Goal: Task Accomplishment & Management: Use online tool/utility

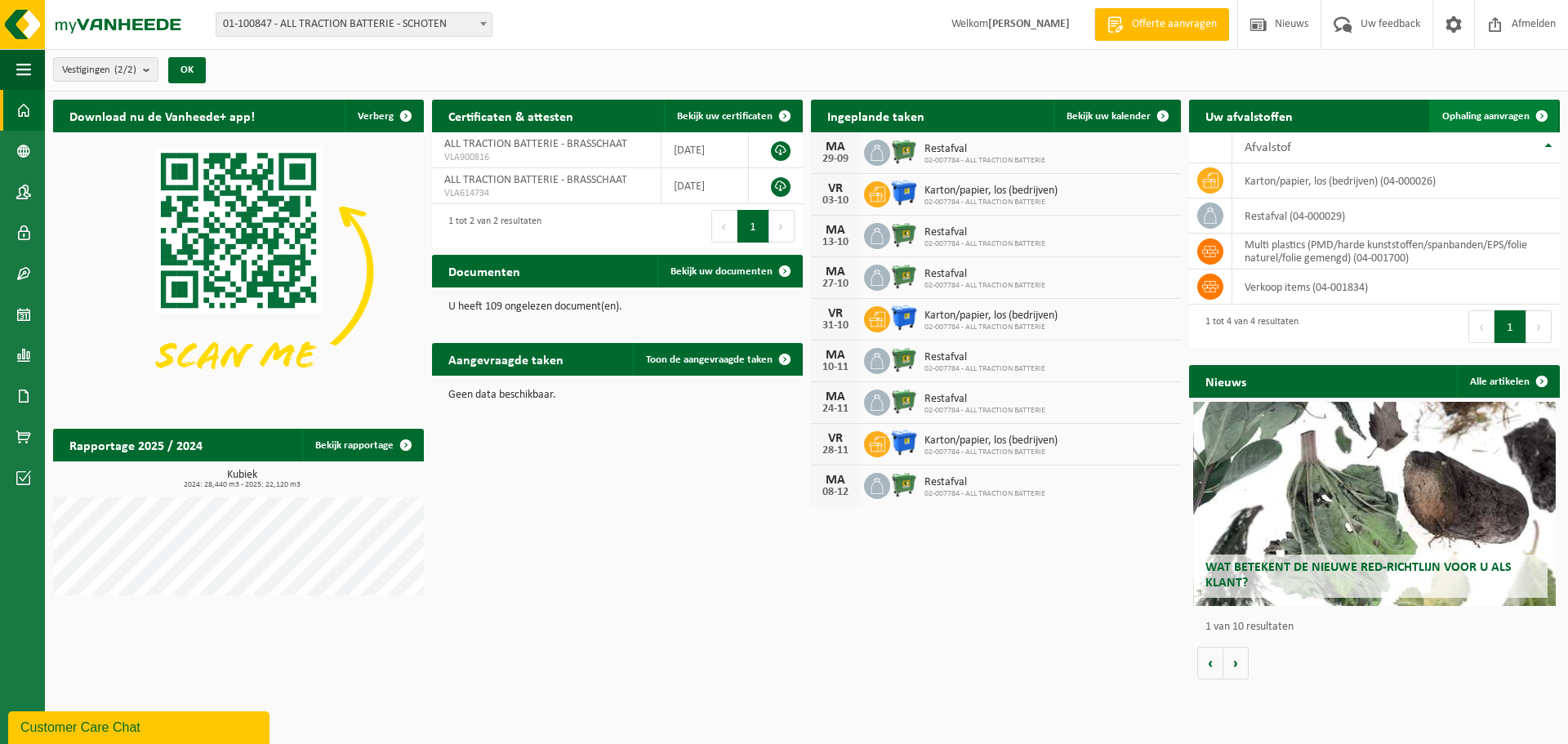
click at [1484, 111] on span "Ophaling aanvragen" at bounding box center [1485, 116] width 87 height 11
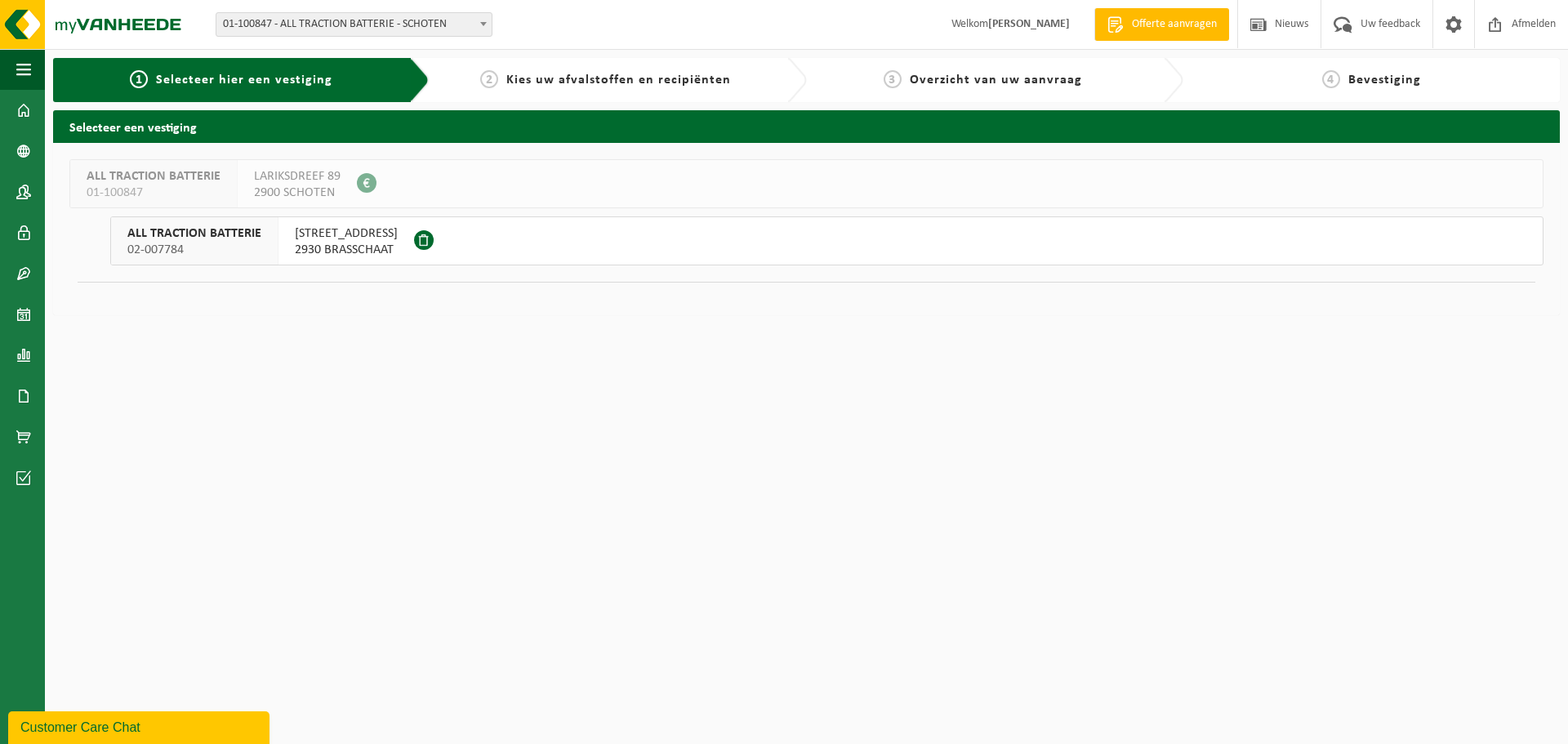
click at [331, 241] on span "VELDSTRAAT 255" at bounding box center [346, 234] width 103 height 16
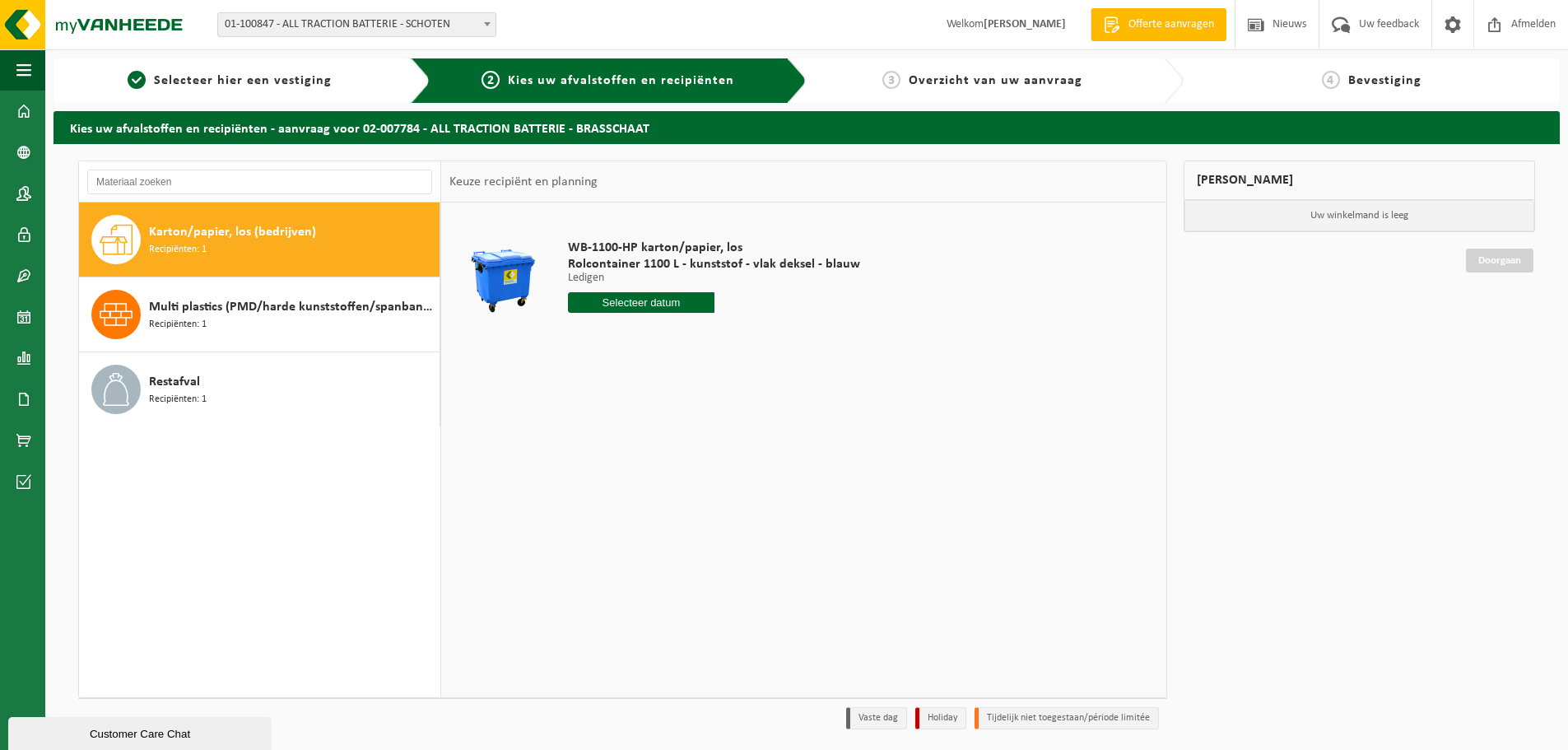
click at [209, 237] on span "Karton/papier, los (bedrijven)" at bounding box center [232, 232] width 167 height 20
click at [650, 306] on input "text" at bounding box center [641, 302] width 147 height 21
click at [698, 476] on div "26" at bounding box center [699, 474] width 29 height 26
type input "Van 2025-09-26"
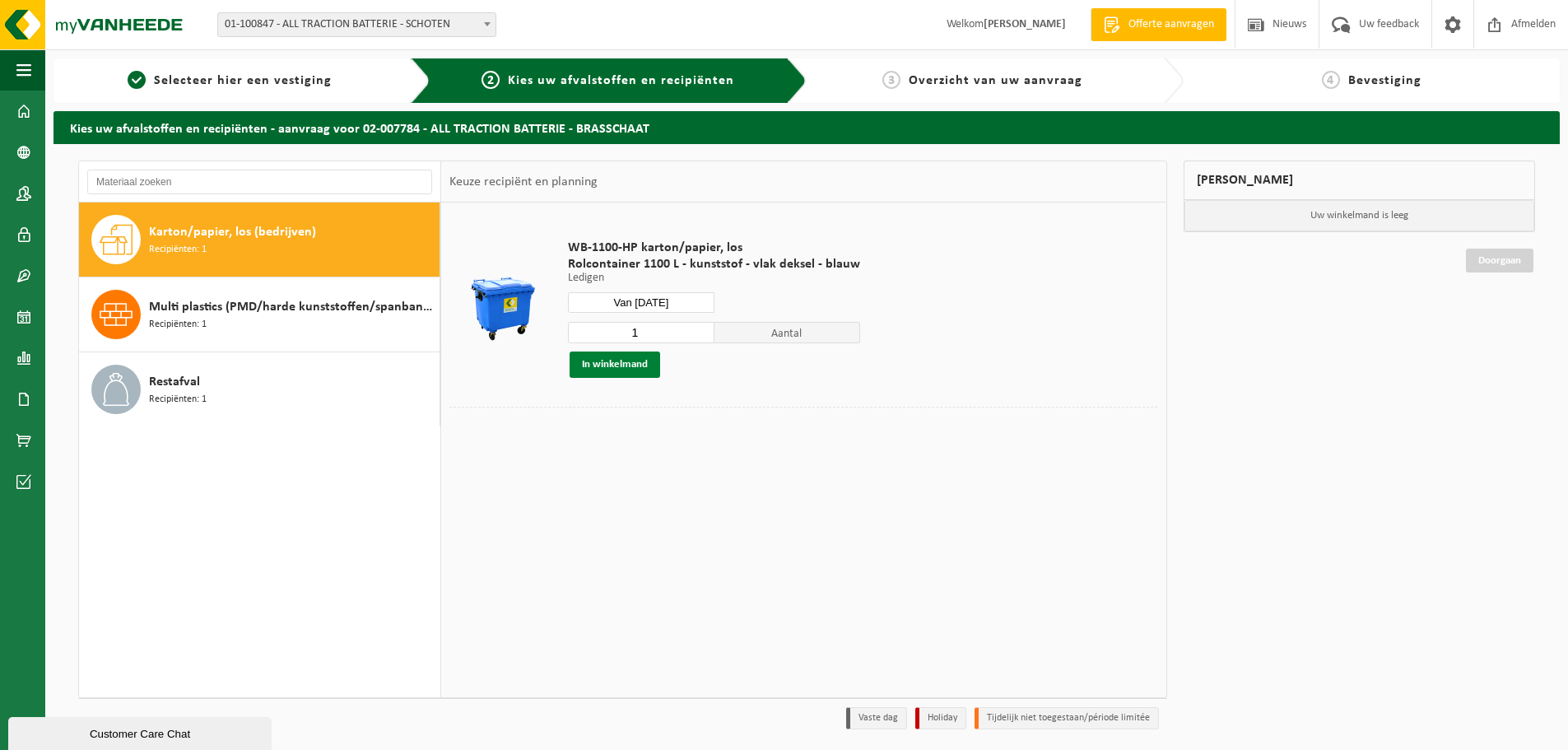
click at [612, 363] on button "In winkelmand" at bounding box center [615, 365] width 91 height 26
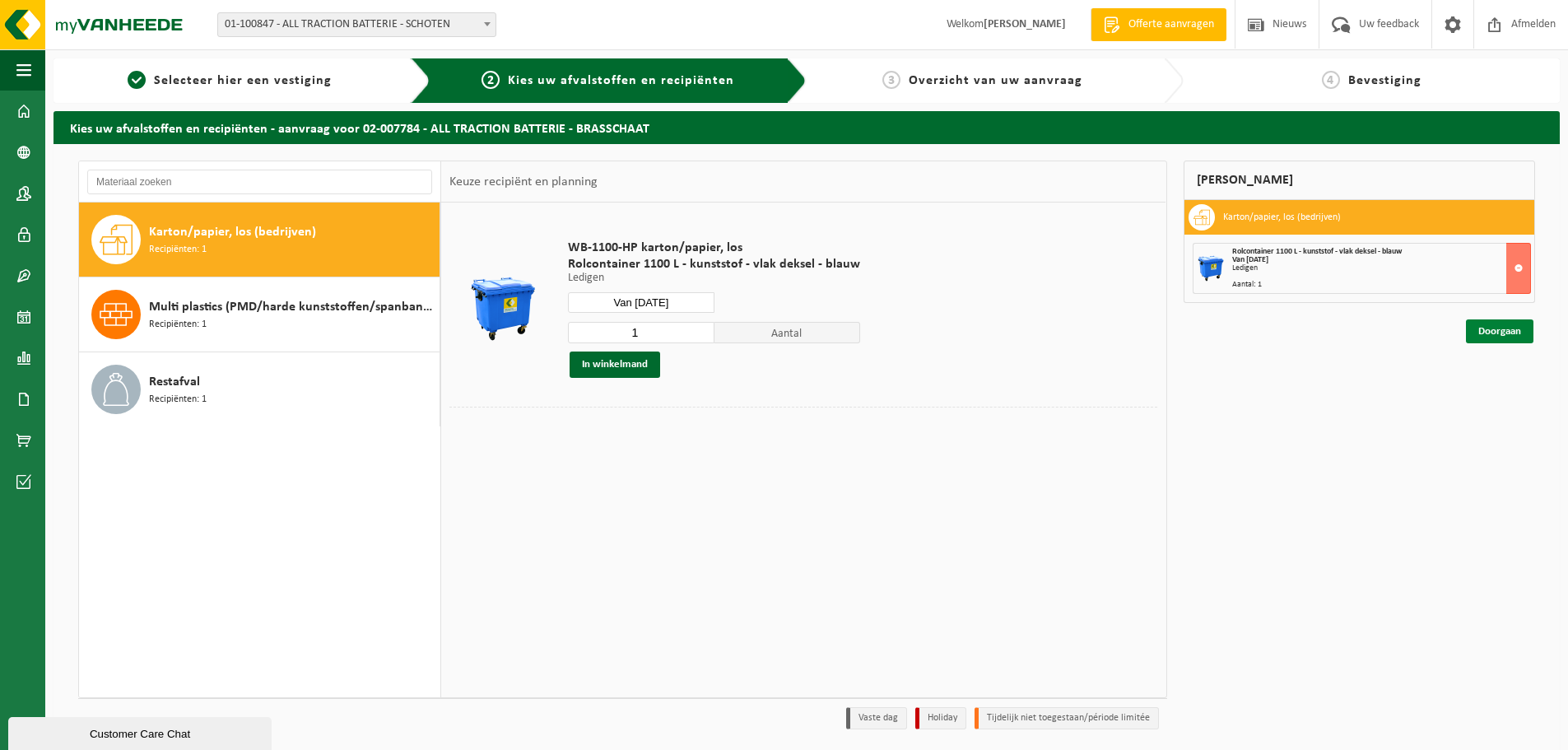
click at [1494, 332] on link "Doorgaan" at bounding box center [1500, 331] width 67 height 24
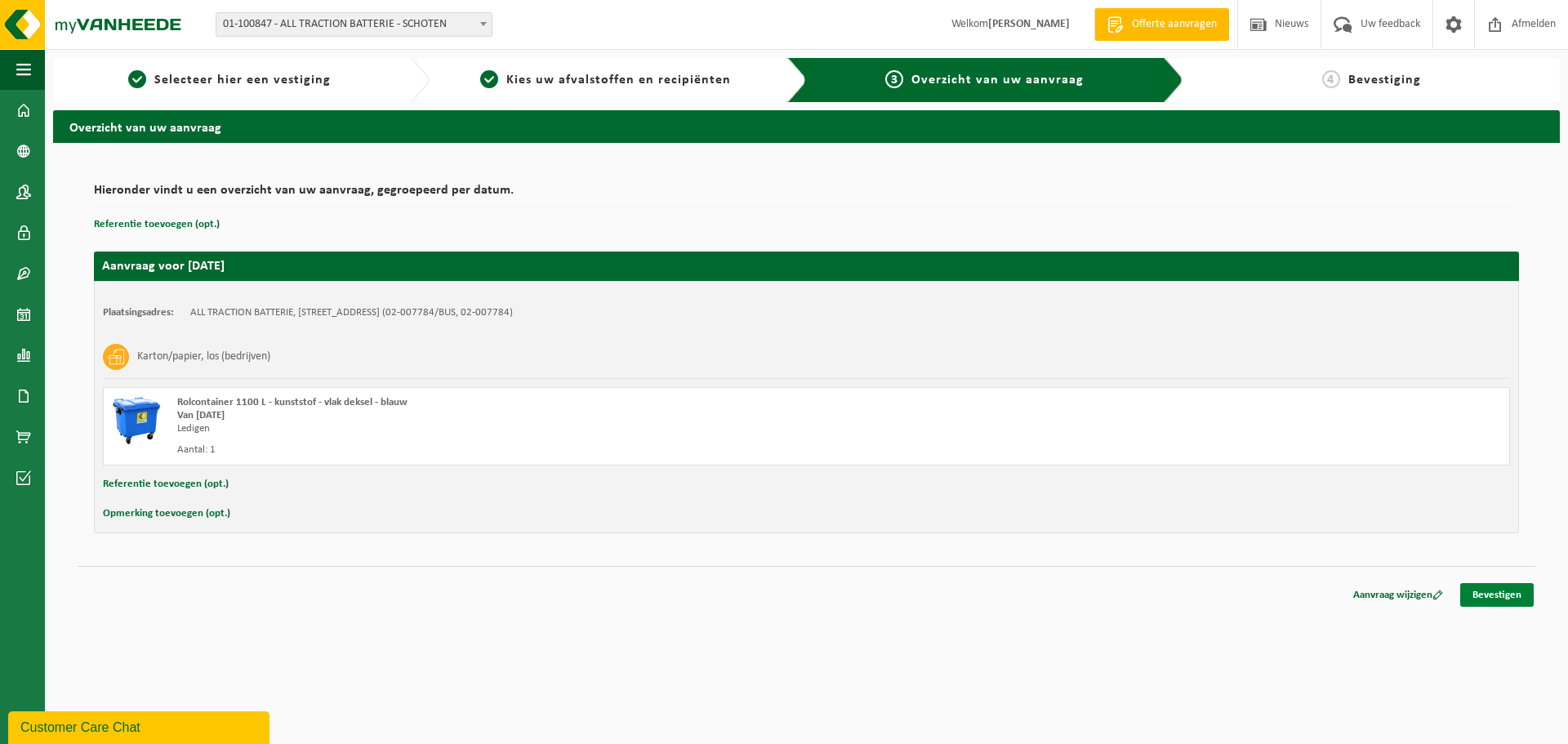
click at [1503, 595] on link "Bevestigen" at bounding box center [1497, 595] width 74 height 23
